Goal: Task Accomplishment & Management: Complete application form

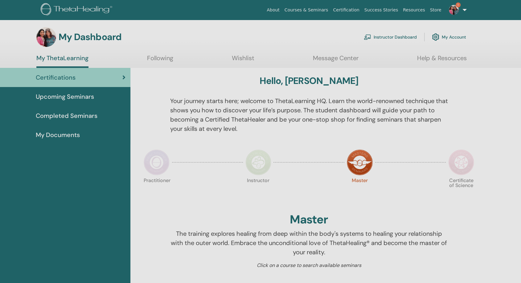
click at [406, 32] on link "Instructor Dashboard" at bounding box center [390, 37] width 53 height 14
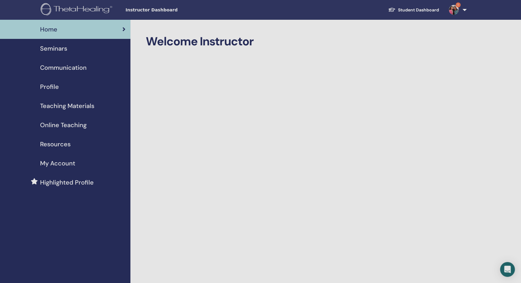
click at [67, 52] on div "Seminars" at bounding box center [65, 48] width 121 height 9
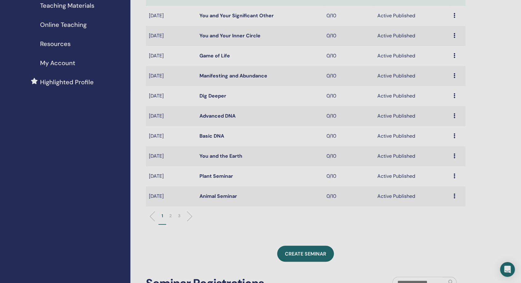
scroll to position [171, 0]
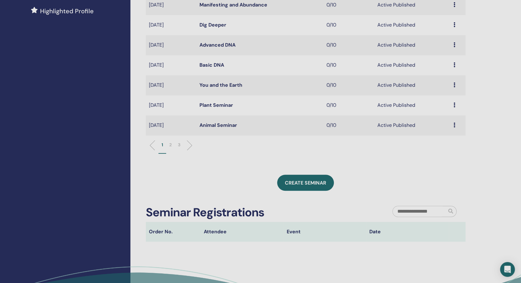
click at [181, 145] on li "3" at bounding box center [179, 147] width 9 height 12
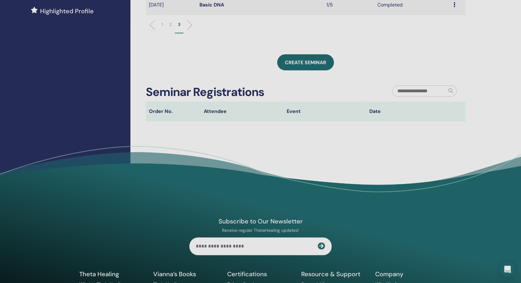
scroll to position [34, 0]
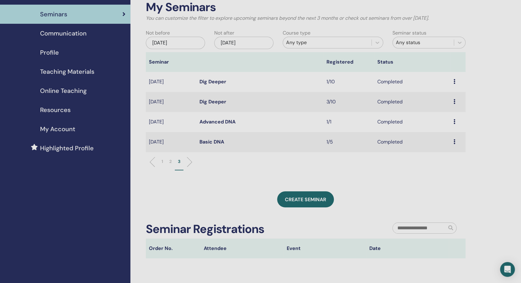
click at [169, 163] on li "2" at bounding box center [170, 164] width 9 height 12
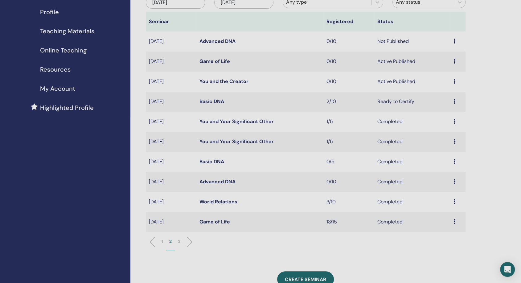
scroll to position [103, 0]
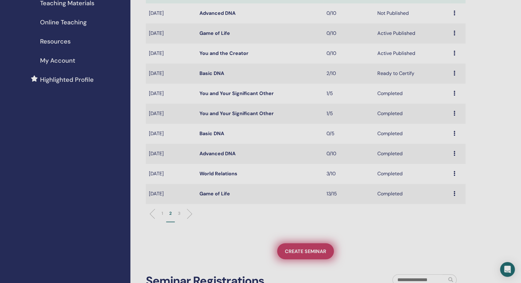
click at [313, 247] on link "Create seminar" at bounding box center [305, 251] width 57 height 16
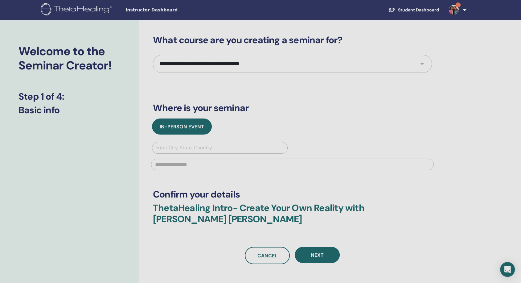
click at [235, 64] on select "**********" at bounding box center [292, 64] width 279 height 18
select select "*"
click at [153, 55] on select "**********" at bounding box center [292, 64] width 279 height 18
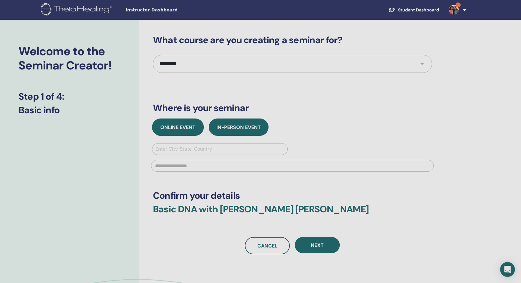
click at [183, 126] on span "Online Event" at bounding box center [177, 127] width 35 height 6
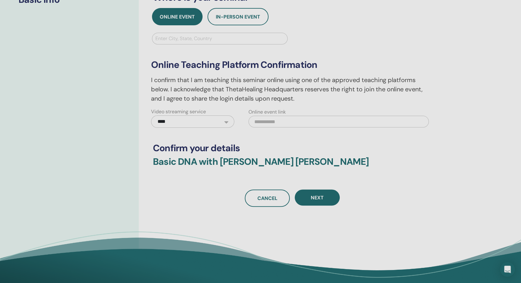
scroll to position [171, 0]
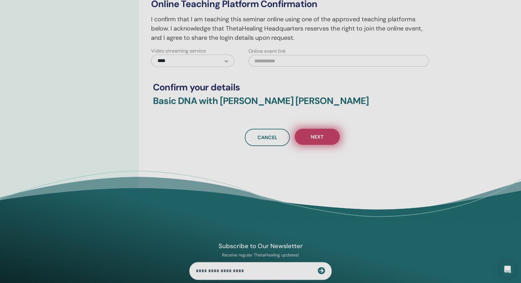
click at [312, 134] on span "Next" at bounding box center [317, 136] width 13 height 6
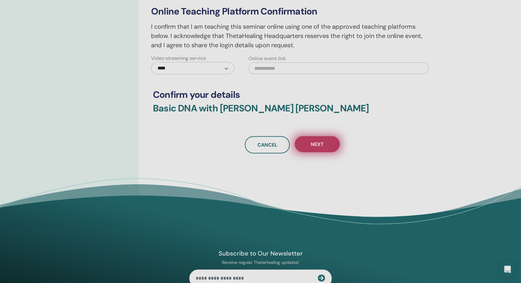
click at [313, 139] on button "Next" at bounding box center [317, 144] width 45 height 16
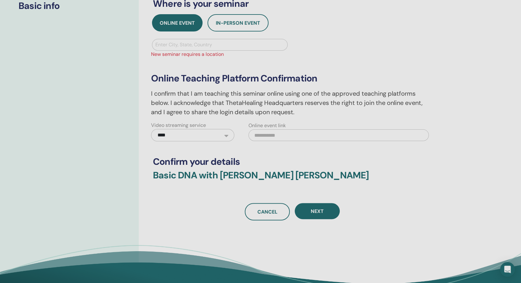
scroll to position [103, 0]
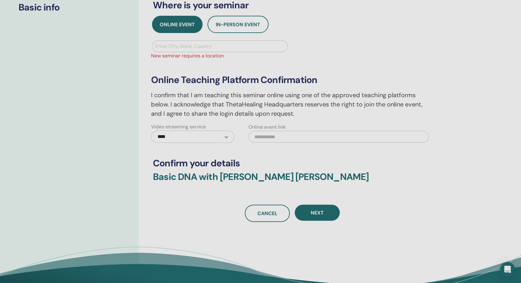
click at [229, 43] on div at bounding box center [219, 46] width 129 height 9
type input "***"
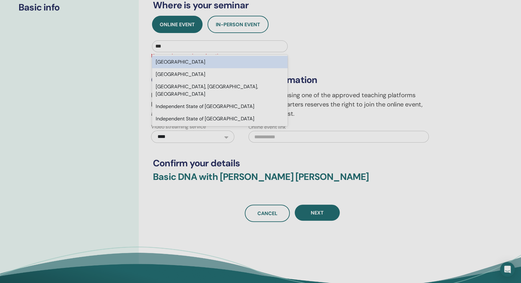
click at [193, 67] on div "India" at bounding box center [220, 62] width 136 height 12
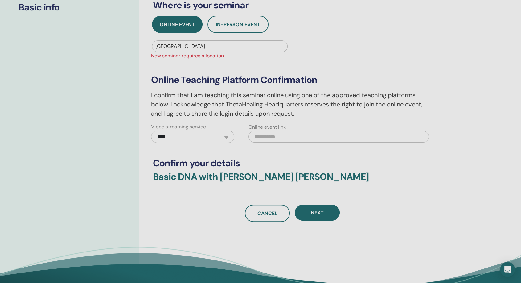
click at [309, 220] on div "Next" at bounding box center [317, 212] width 45 height 17
click at [309, 219] on button "Next" at bounding box center [317, 212] width 45 height 16
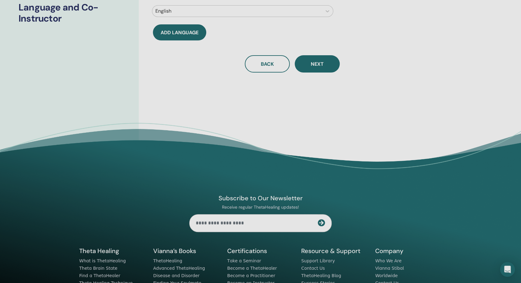
scroll to position [0, 0]
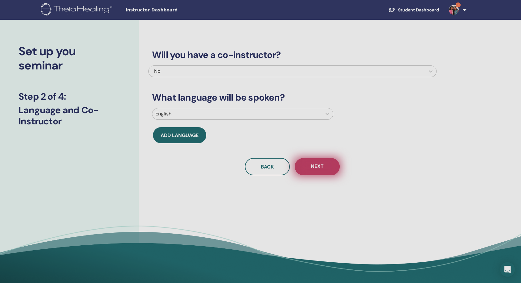
click at [322, 165] on span "Next" at bounding box center [317, 167] width 13 height 8
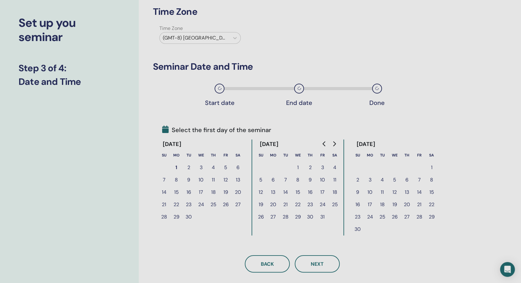
scroll to position [34, 0]
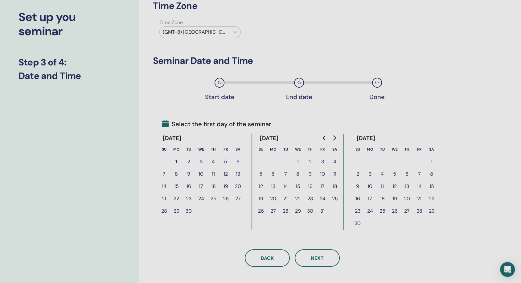
click at [225, 164] on button "5" at bounding box center [225, 161] width 12 height 12
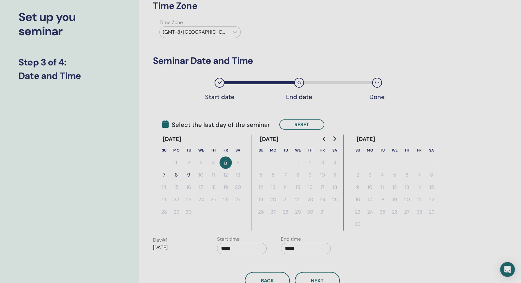
click at [165, 174] on button "7" at bounding box center [164, 175] width 12 height 12
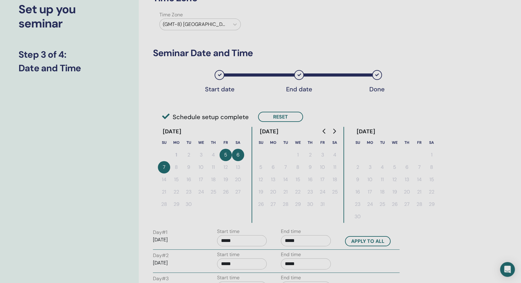
scroll to position [137, 0]
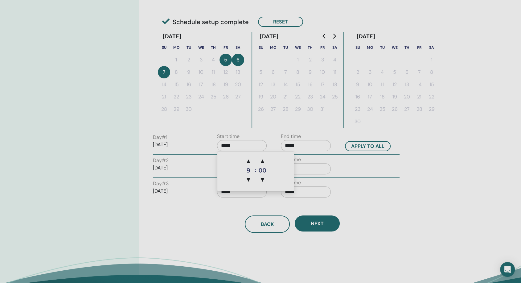
click at [248, 148] on input "*****" at bounding box center [242, 145] width 50 height 11
click at [245, 176] on span "▼" at bounding box center [248, 179] width 12 height 12
click at [251, 158] on span "▲" at bounding box center [248, 161] width 12 height 12
click at [252, 178] on span "▼" at bounding box center [248, 179] width 12 height 12
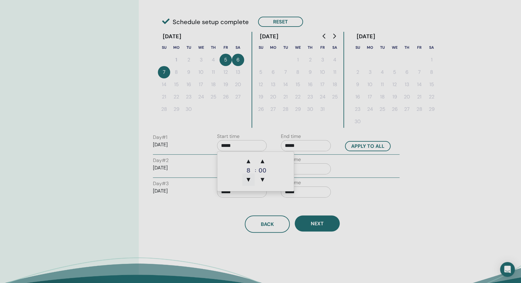
click at [252, 178] on span "▼" at bounding box center [248, 179] width 12 height 12
type input "*****"
click at [330, 156] on div "End time *****" at bounding box center [306, 167] width 50 height 22
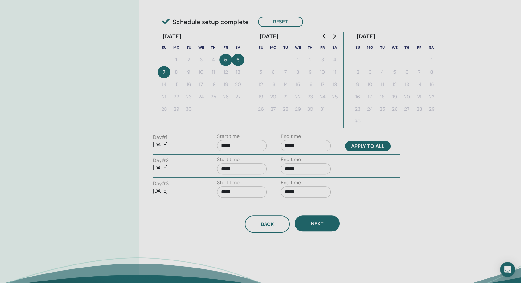
click at [356, 146] on button "Apply to all" at bounding box center [368, 146] width 46 height 10
type input "*****"
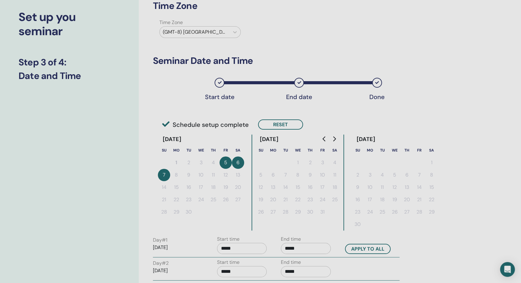
scroll to position [0, 0]
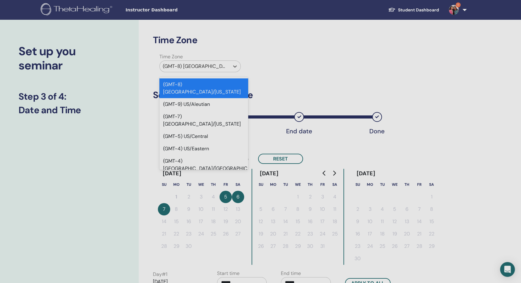
click at [211, 61] on div "(GMT-8) US/Alaska" at bounding box center [195, 66] width 70 height 11
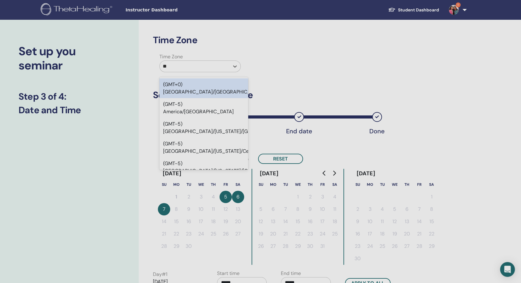
type input "***"
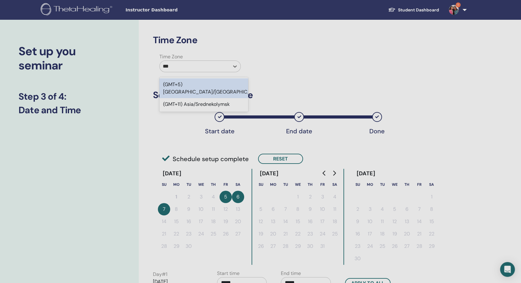
click at [208, 89] on div "(GMT+5) Asia/Kolkata" at bounding box center [203, 88] width 89 height 20
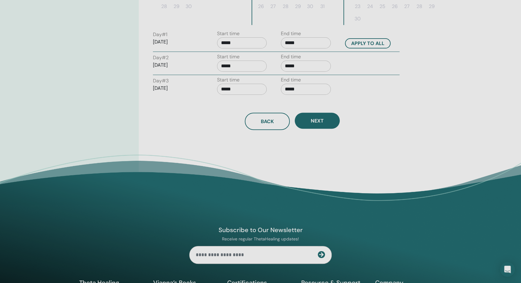
scroll to position [240, 0]
click at [326, 116] on button "Next" at bounding box center [317, 121] width 45 height 16
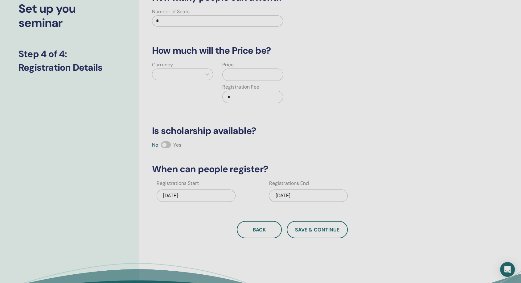
scroll to position [0, 0]
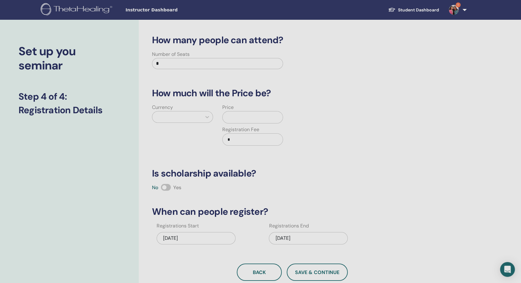
click at [195, 66] on input "*" at bounding box center [217, 63] width 131 height 11
type input "**"
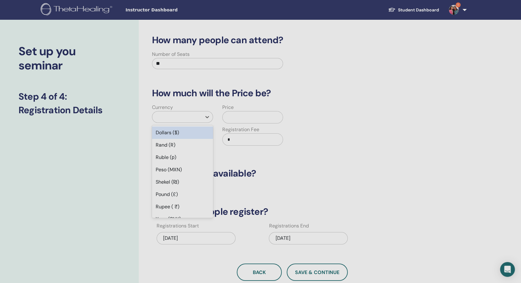
click at [189, 115] on div at bounding box center [176, 117] width 43 height 9
click at [188, 205] on div "Rupee ( ₹)" at bounding box center [182, 206] width 61 height 12
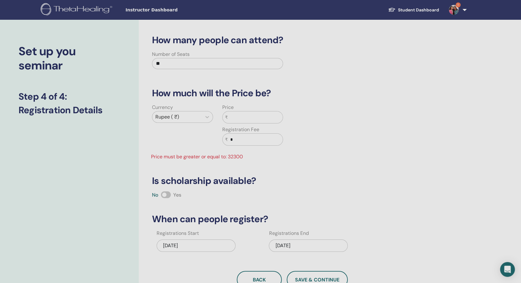
click at [244, 117] on input "text" at bounding box center [255, 117] width 55 height 12
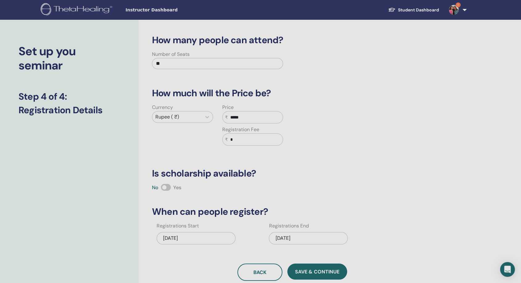
type input "*****"
click at [236, 135] on input "*" at bounding box center [255, 139] width 55 height 12
type input "*"
type input "****"
click at [408, 140] on div "Currency Rupee ( ₹) Price ₹ ***** Registration Fee ₹ ****" at bounding box center [288, 128] width 288 height 49
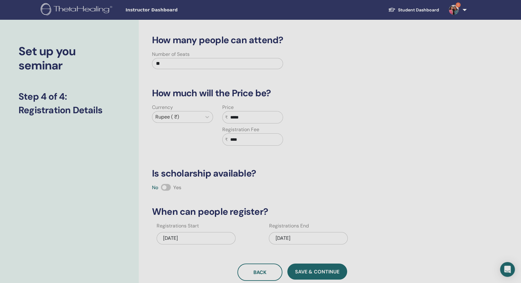
scroll to position [68, 0]
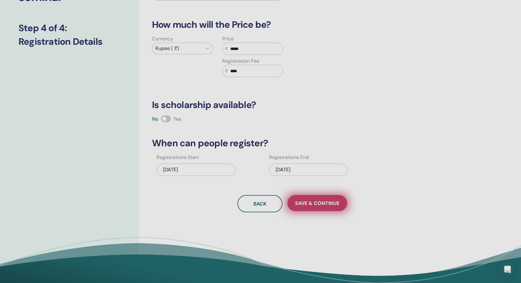
click at [330, 202] on span "Save & Continue" at bounding box center [317, 203] width 44 height 6
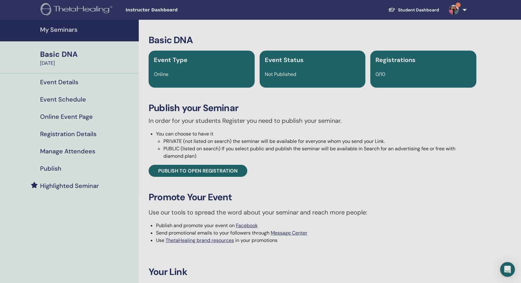
click at [256, 136] on li "You can choose to have it PRIVATE (not listed on search) the seminar will be av…" at bounding box center [316, 145] width 320 height 30
click at [277, 112] on h3 "Publish your Seminar" at bounding box center [313, 107] width 328 height 11
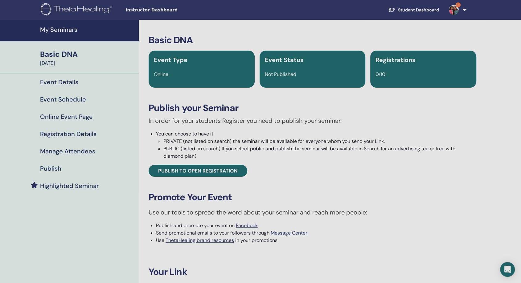
click at [277, 112] on h3 "Publish your Seminar" at bounding box center [313, 107] width 328 height 11
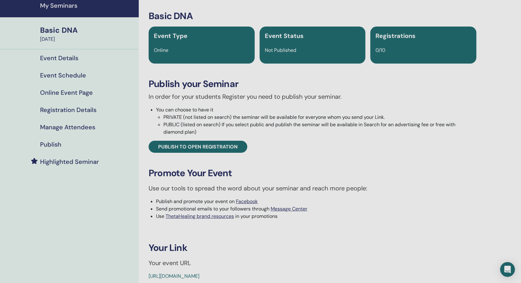
scroll to position [34, 0]
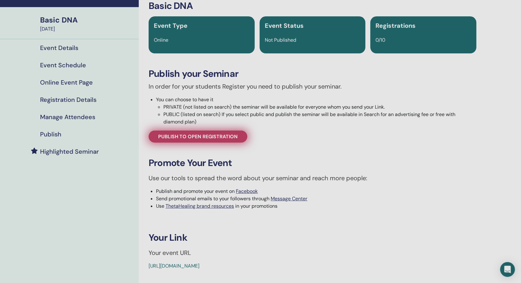
click at [232, 139] on span "Publish to open registration" at bounding box center [198, 136] width 80 height 6
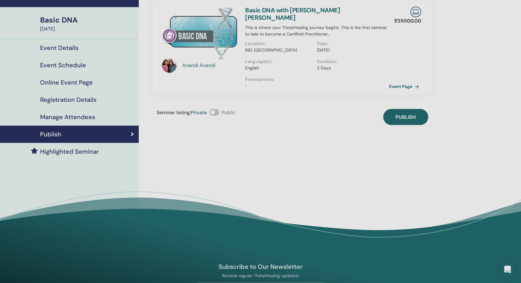
click at [218, 109] on span at bounding box center [214, 112] width 10 height 7
click at [404, 114] on span "Publish" at bounding box center [405, 117] width 20 height 6
click at [404, 82] on link "Event Page" at bounding box center [406, 86] width 32 height 9
